Goal: Information Seeking & Learning: Learn about a topic

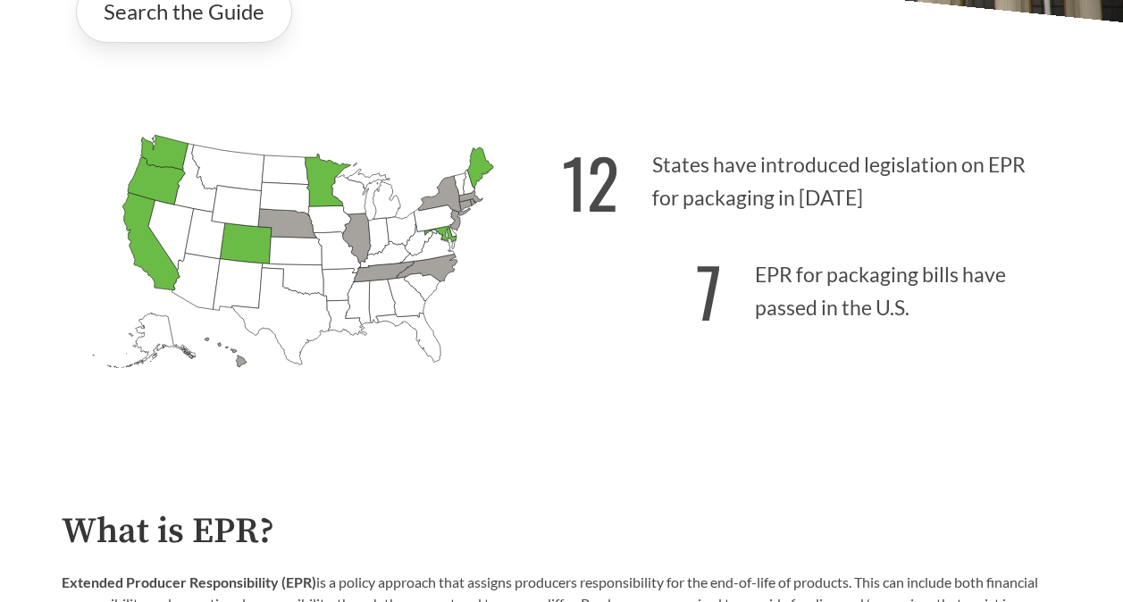
scroll to position [418, 0]
click at [196, 29] on link "Search the Guide" at bounding box center [184, 12] width 216 height 63
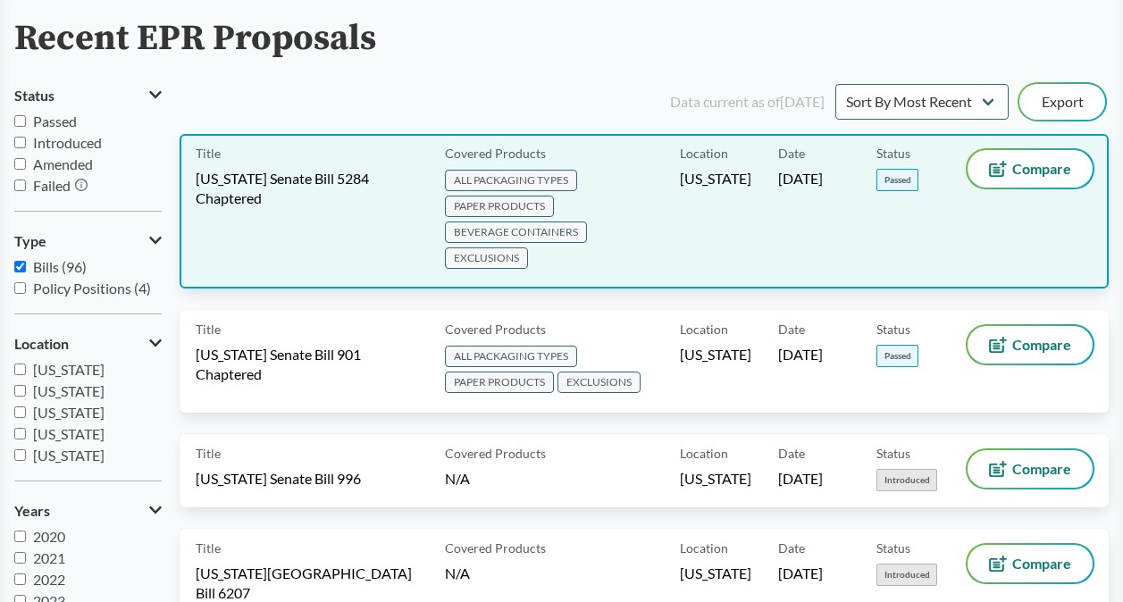
scroll to position [114, 0]
click at [383, 219] on div "Title [US_STATE] Senate Bill 5284 Chaptered" at bounding box center [317, 212] width 242 height 122
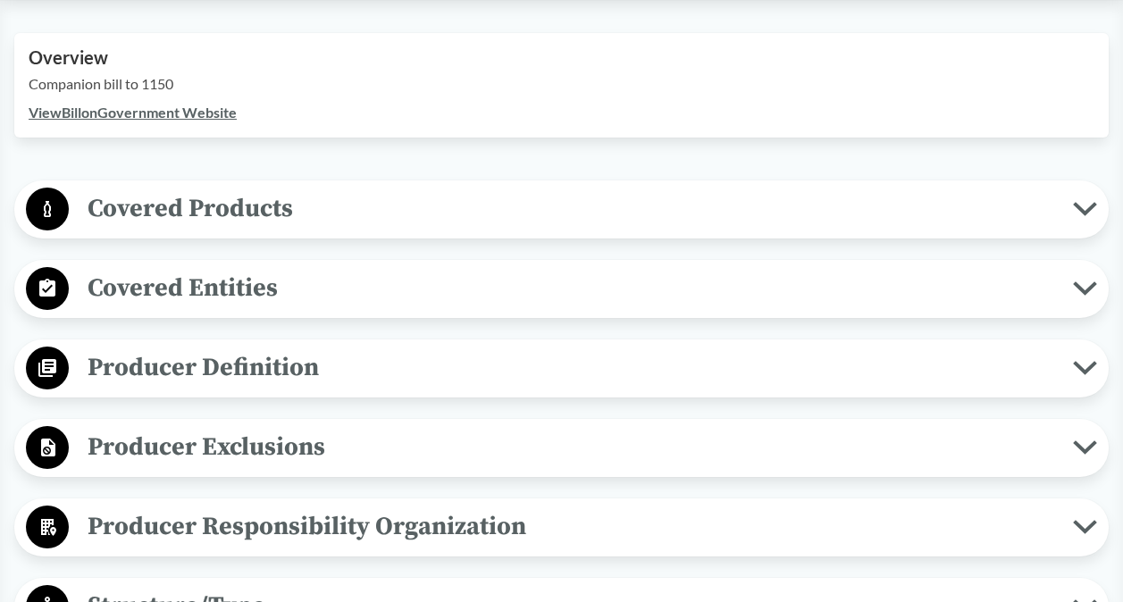
scroll to position [621, 0]
click at [761, 191] on span "Covered Products" at bounding box center [571, 208] width 1005 height 40
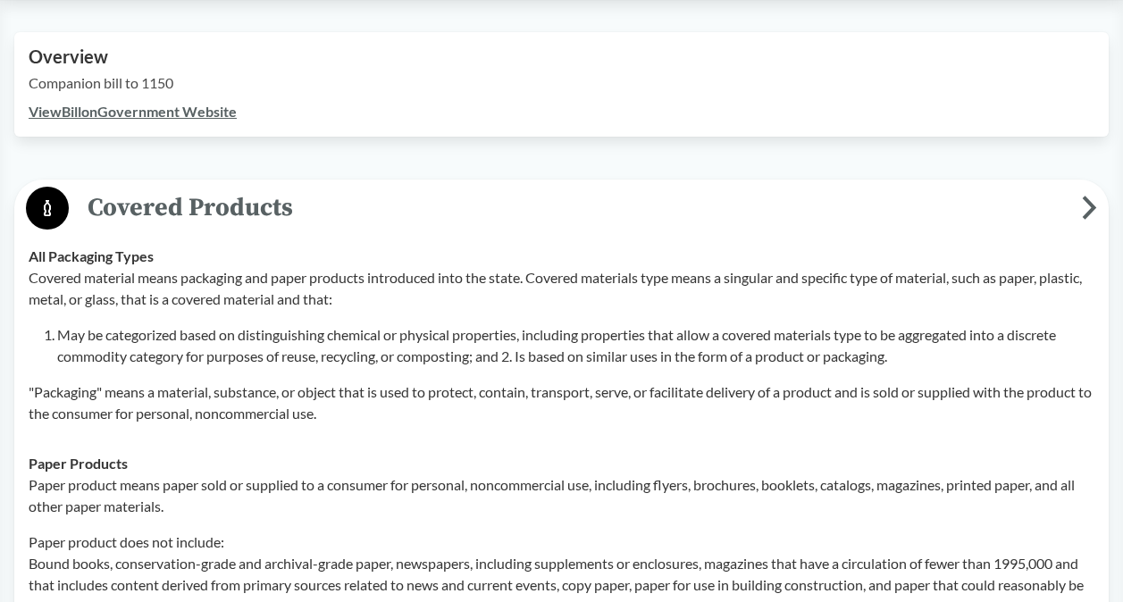
click at [133, 110] on link "View Bill on Government Website" at bounding box center [133, 111] width 208 height 17
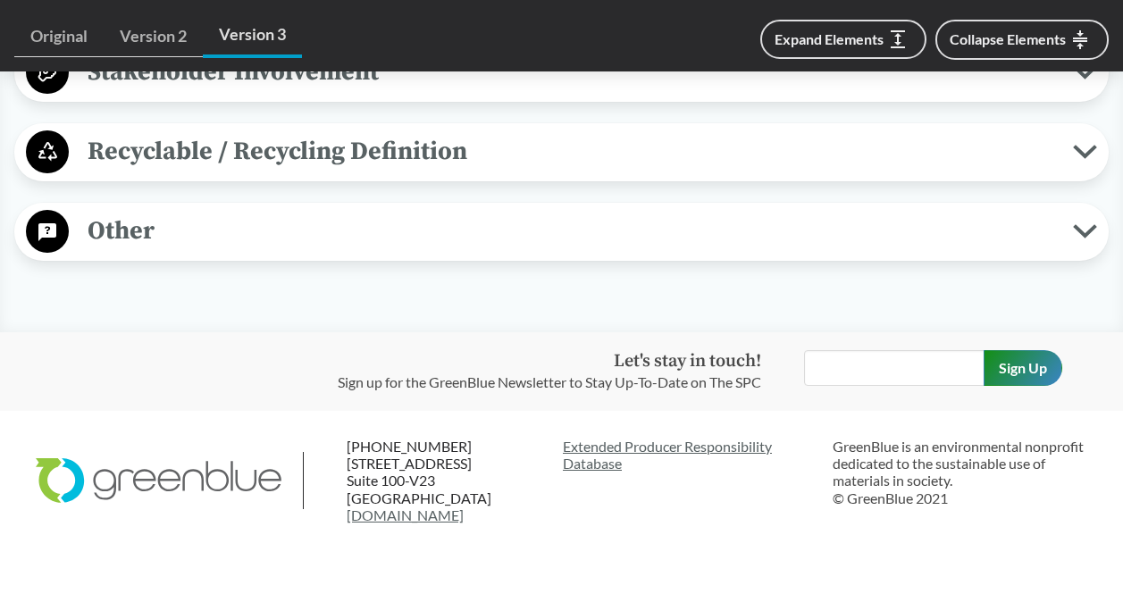
scroll to position [3680, 0]
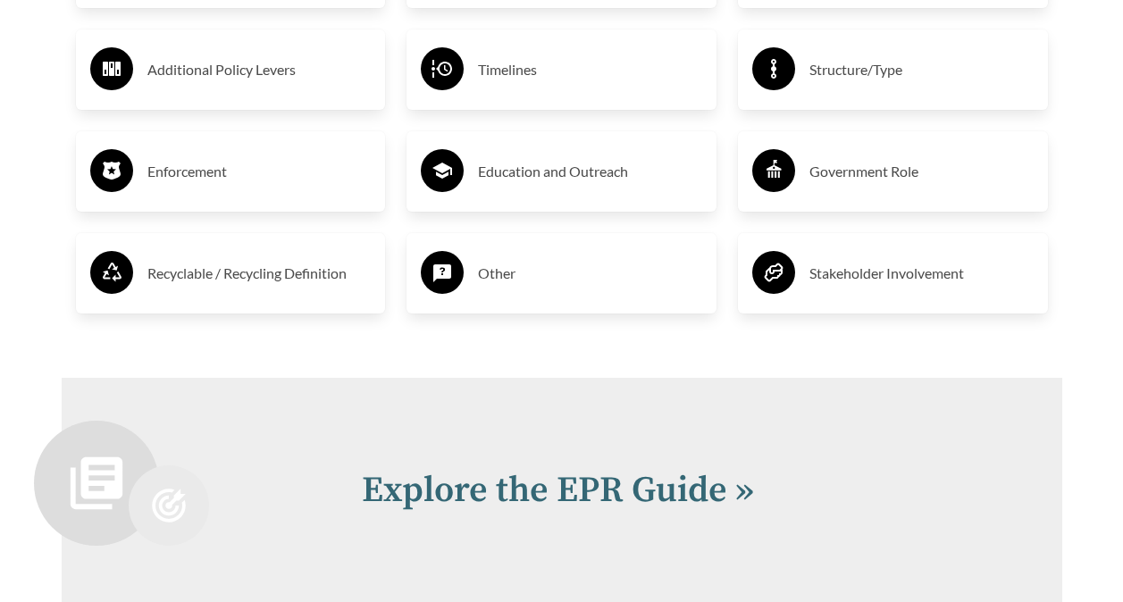
scroll to position [3345, 0]
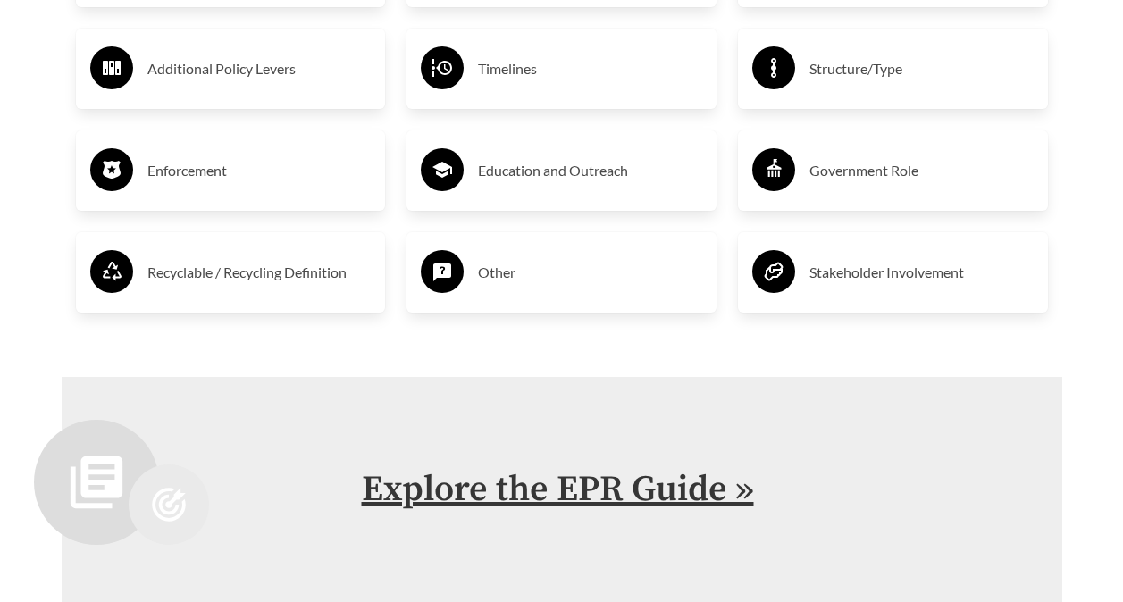
click at [383, 478] on link "Explore the EPR Guide »" at bounding box center [558, 489] width 392 height 45
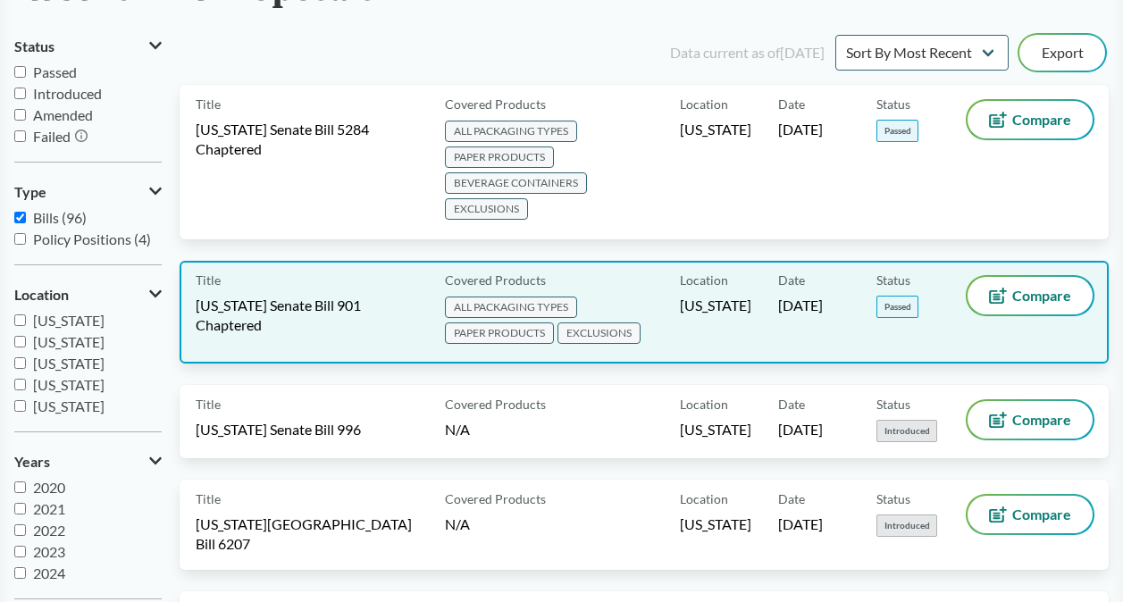
scroll to position [163, 0]
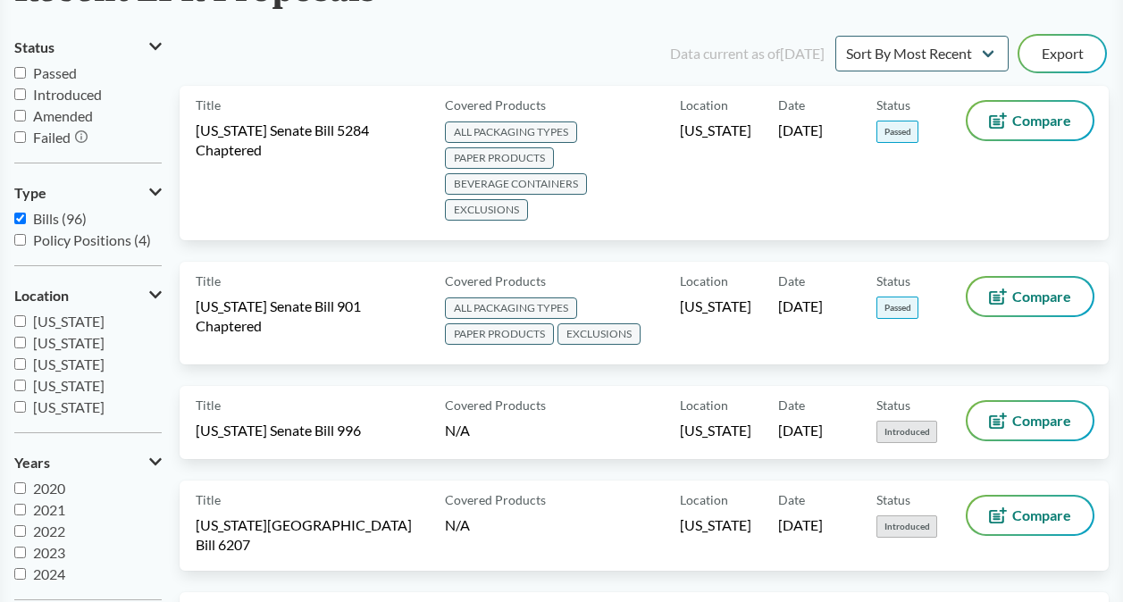
click at [16, 68] on input "Passed" at bounding box center [20, 73] width 12 height 12
checkbox input "true"
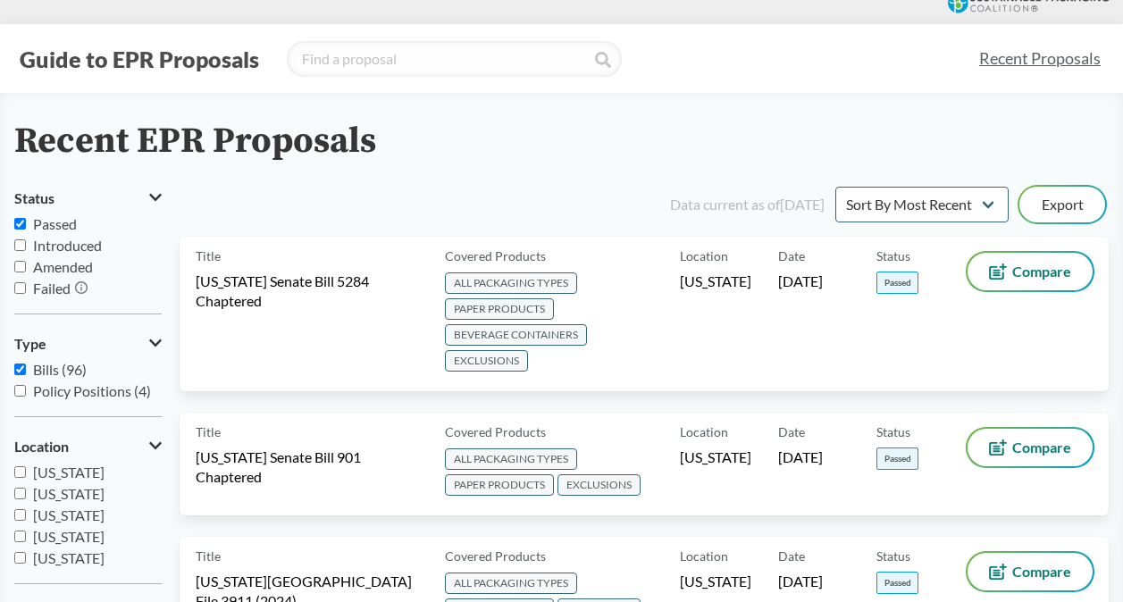
scroll to position [0, 0]
